Goal: Use online tool/utility: Utilize a website feature to perform a specific function

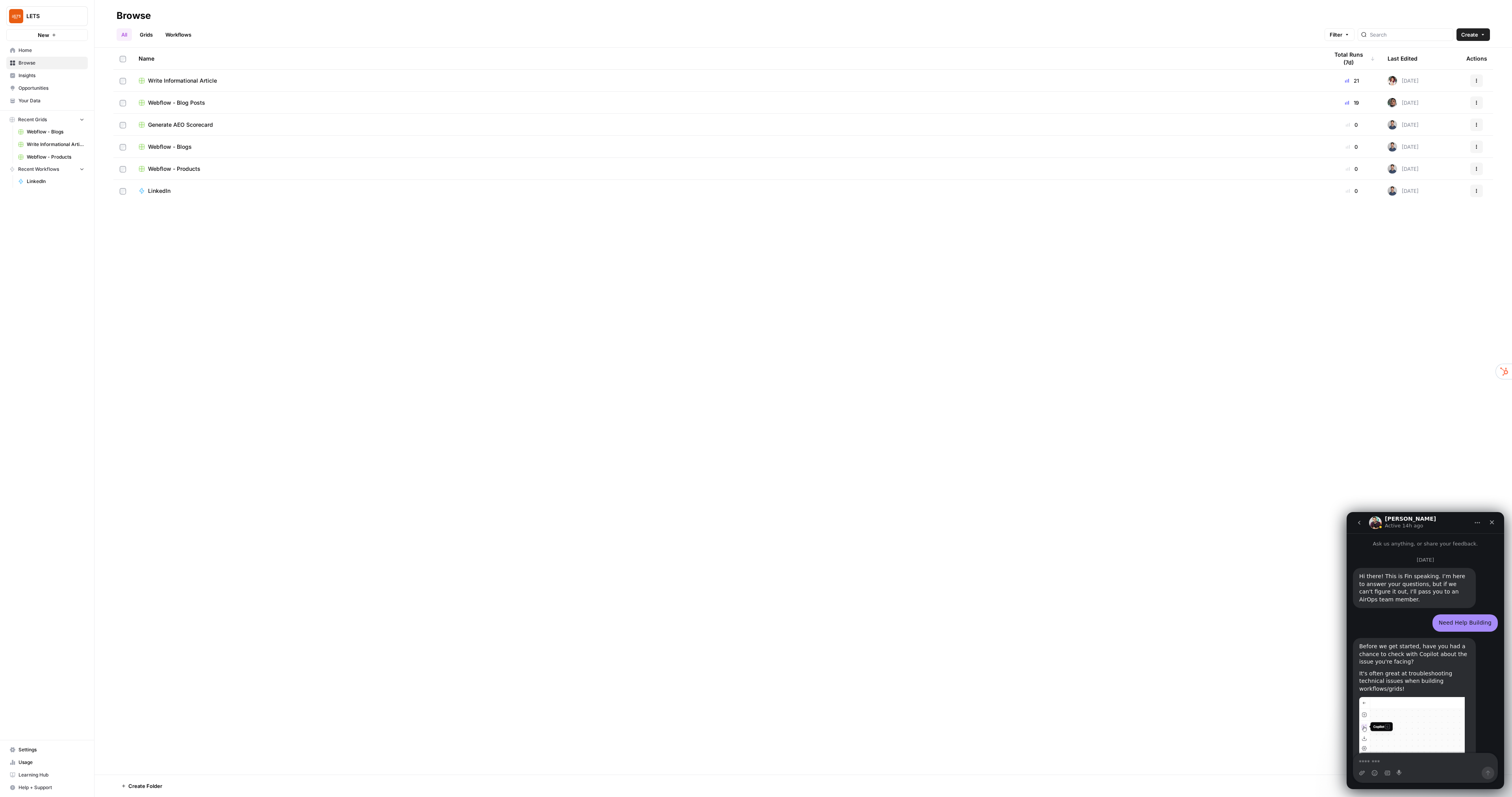
scroll to position [3676, 0]
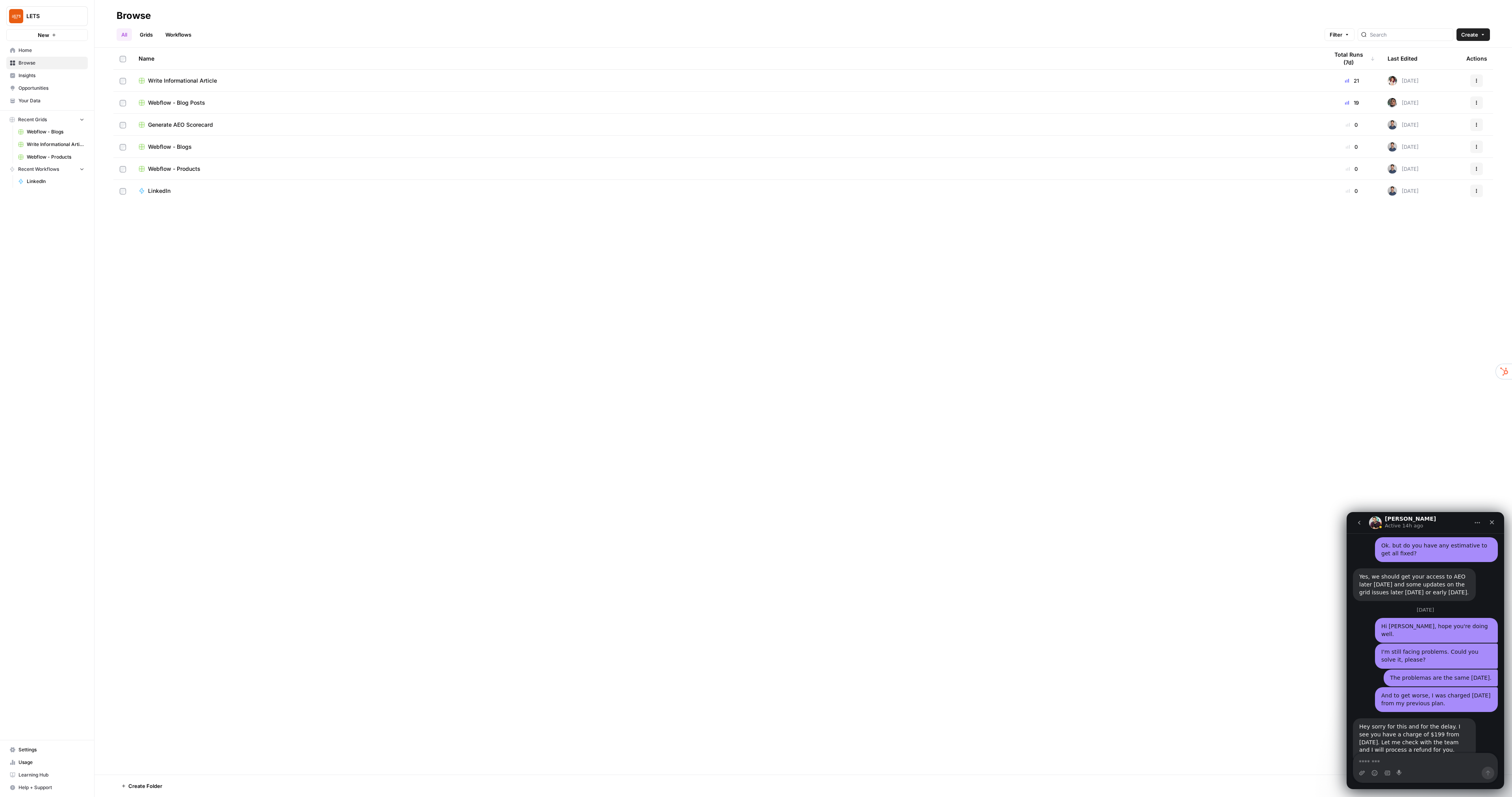
click at [185, 80] on span "Write Informational Article" at bounding box center [182, 80] width 69 height 8
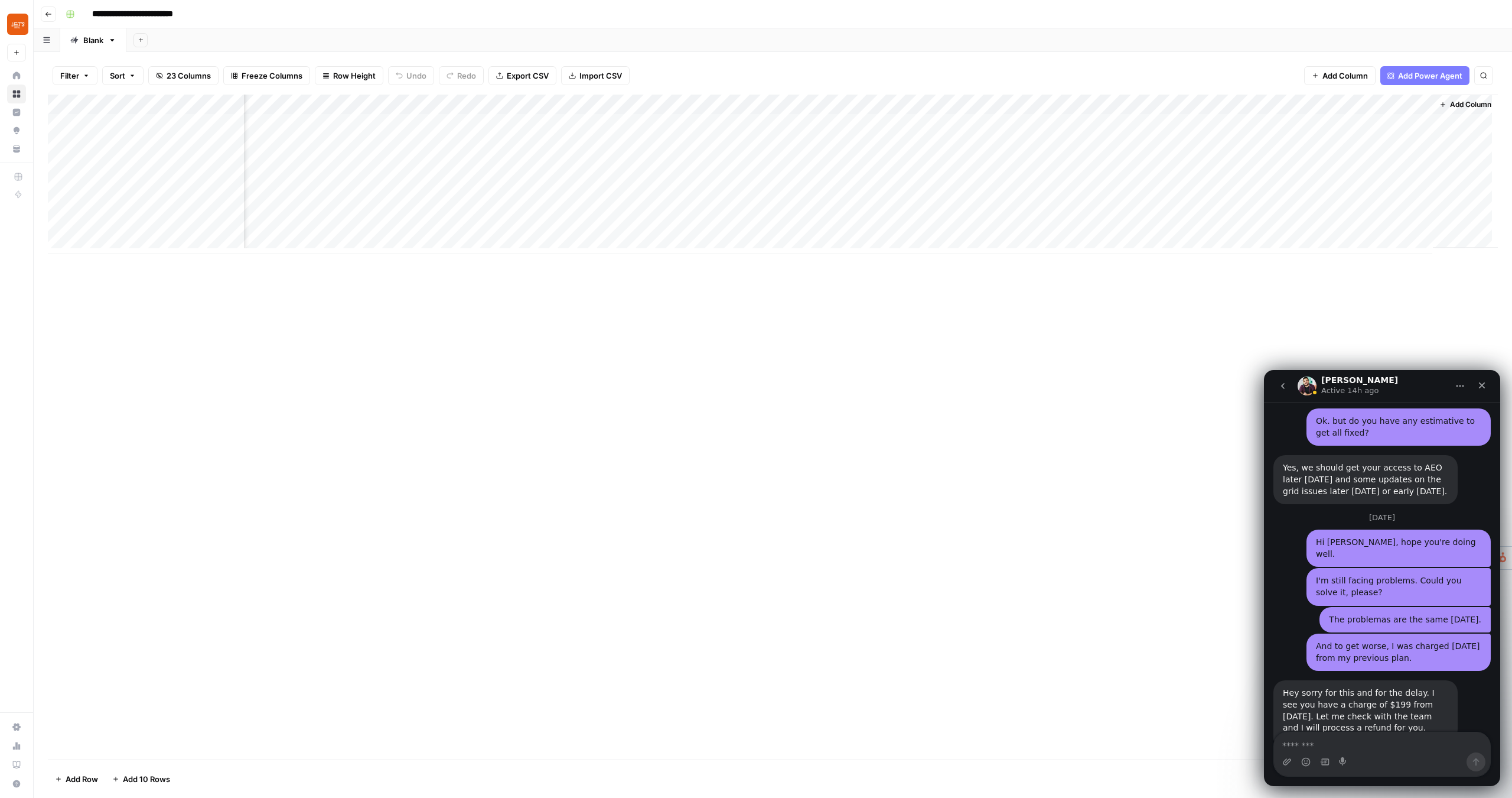
scroll to position [0, 1462]
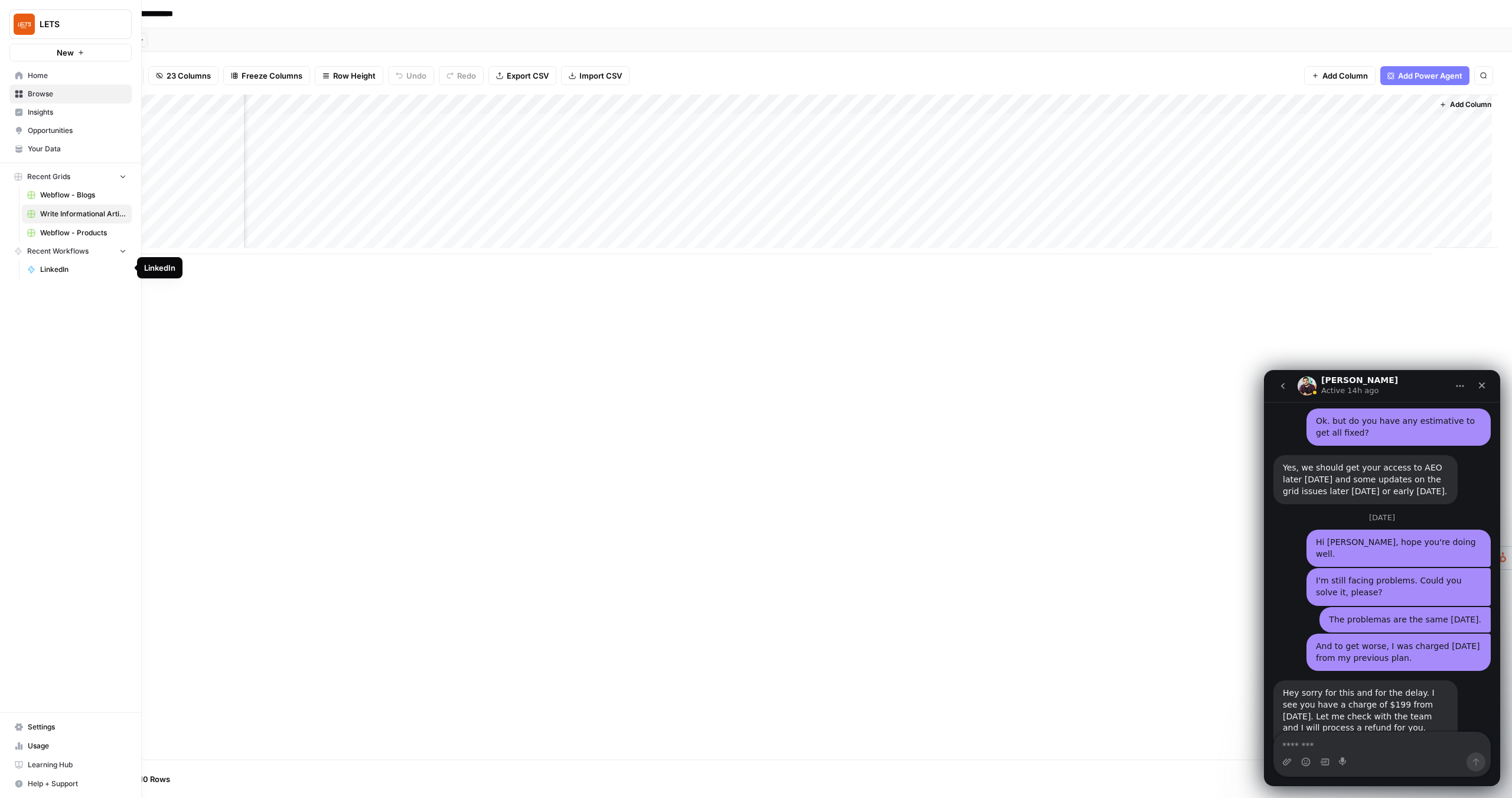
click at [58, 272] on span "LinkedIn" at bounding box center [84, 270] width 86 height 11
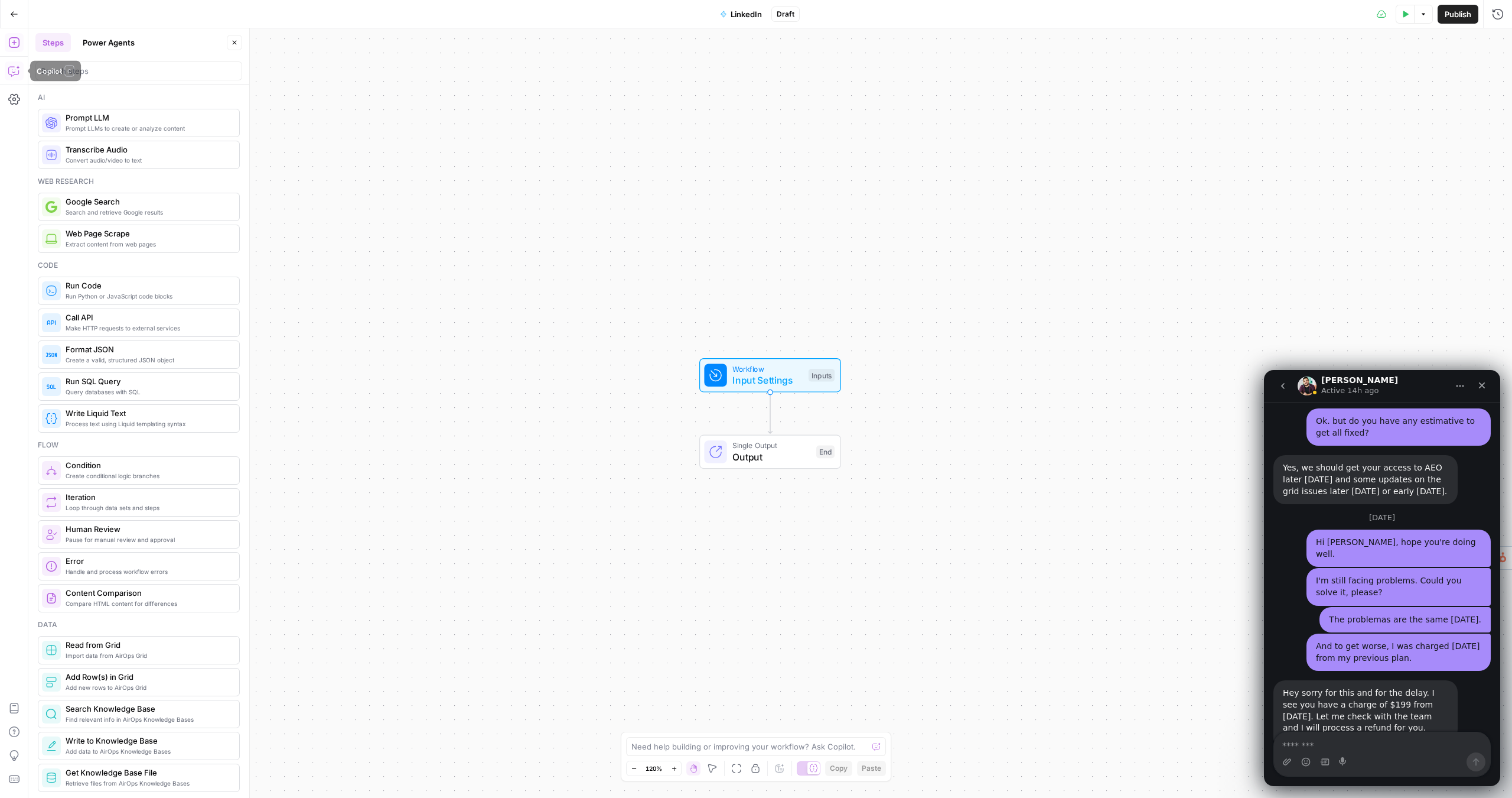
click at [7, 66] on button "Copilot" at bounding box center [13, 70] width 18 height 18
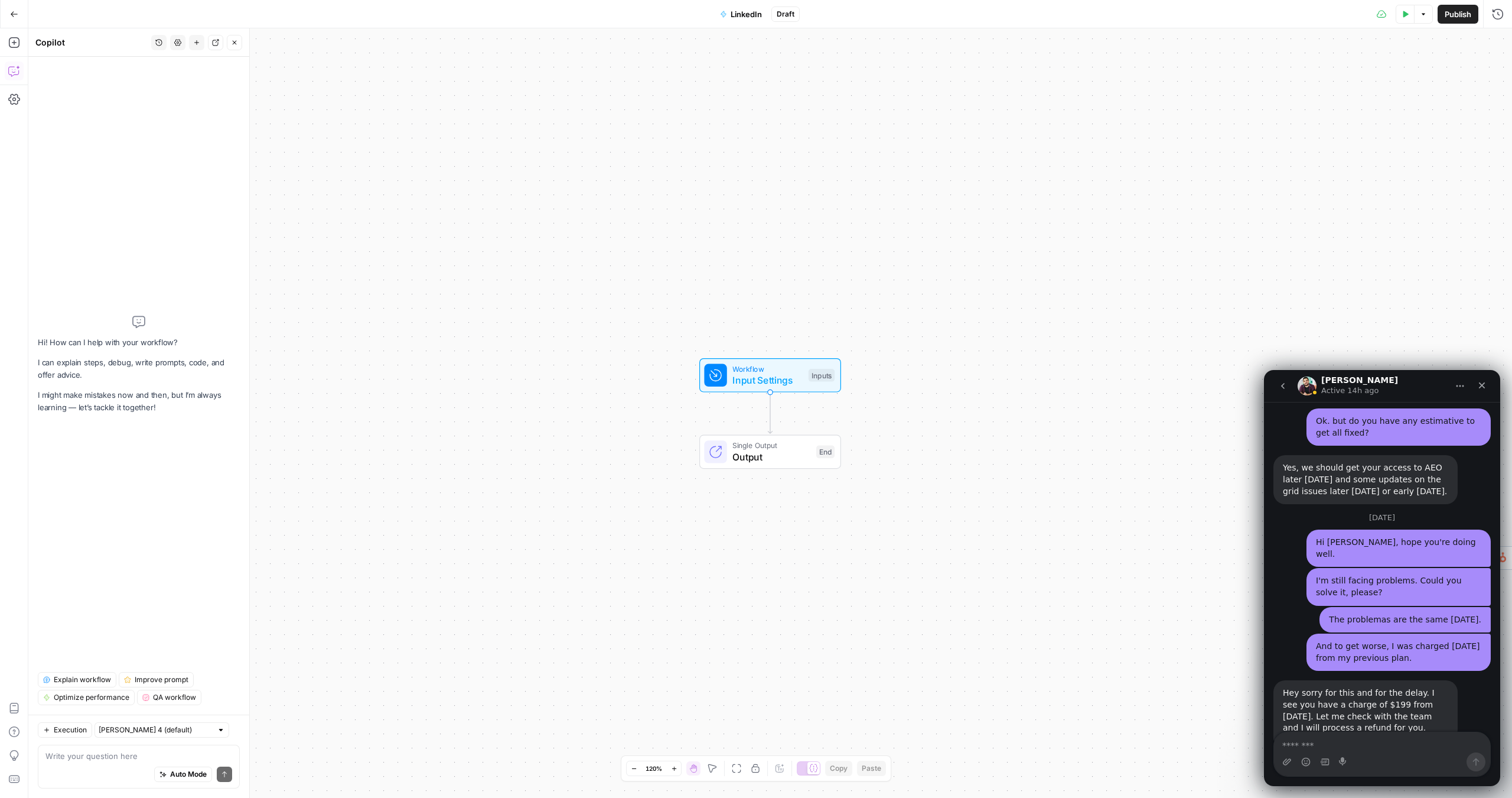
click at [103, 750] on textarea at bounding box center [139, 755] width 187 height 11
